Goal: Navigation & Orientation: Find specific page/section

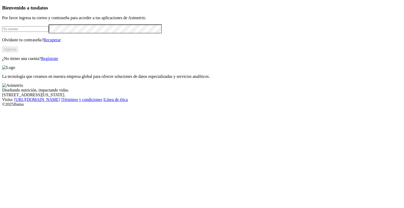
drag, startPoint x: 0, startPoint y: 0, endPoint x: 56, endPoint y: 62, distance: 83.7
click at [49, 32] on input "email" at bounding box center [25, 29] width 47 height 6
type input "[PERSON_NAME][EMAIL_ADDRESS][PERSON_NAME][DOMAIN_NAME]"
click input "submit" at bounding box center [0, 0] width 0 height 0
